Goal: Information Seeking & Learning: Compare options

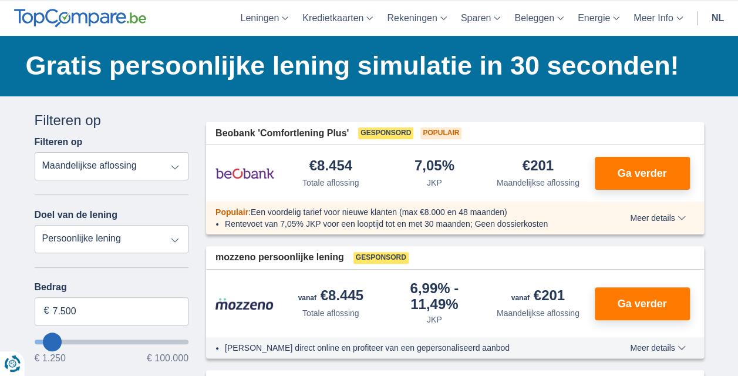
scroll to position [42, 0]
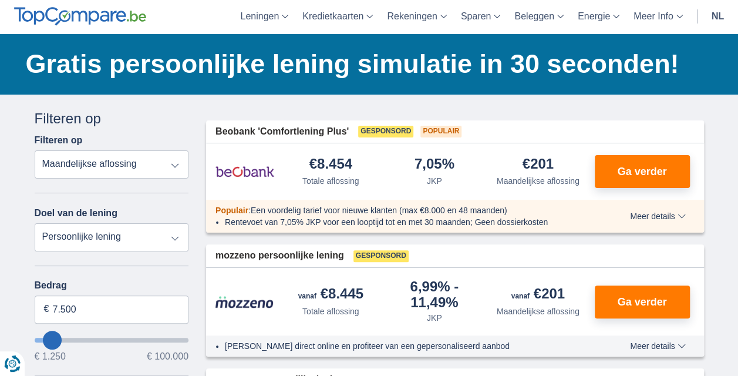
click at [170, 157] on select "Totale aflossing JKP Maandelijkse aflossing" at bounding box center [112, 164] width 154 height 28
select select "apr+"
click at [35, 150] on select "Totale aflossing JKP Maandelijkse aflossing" at bounding box center [112, 164] width 154 height 28
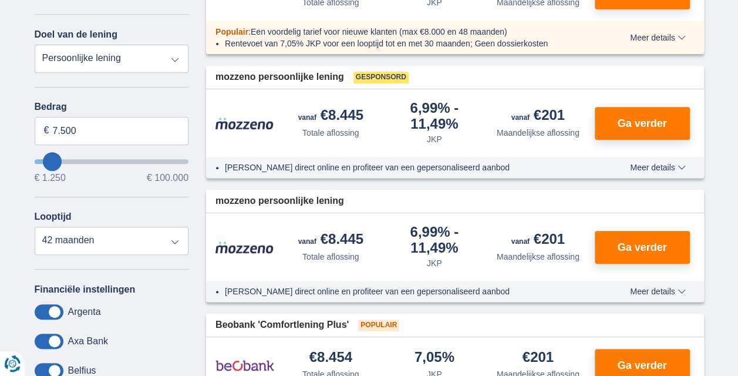
scroll to position [0, 0]
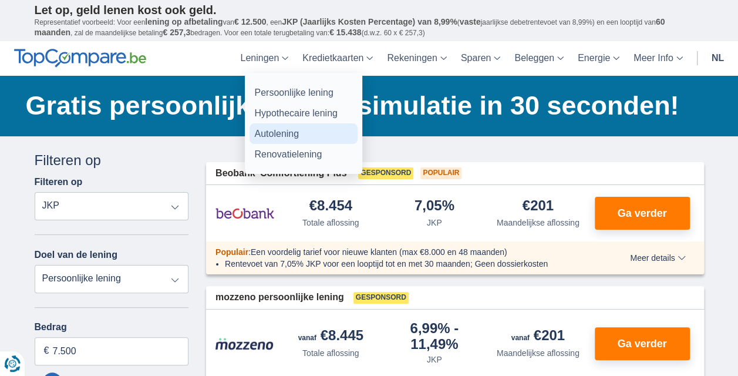
click at [290, 134] on link "Autolening" at bounding box center [304, 133] width 108 height 21
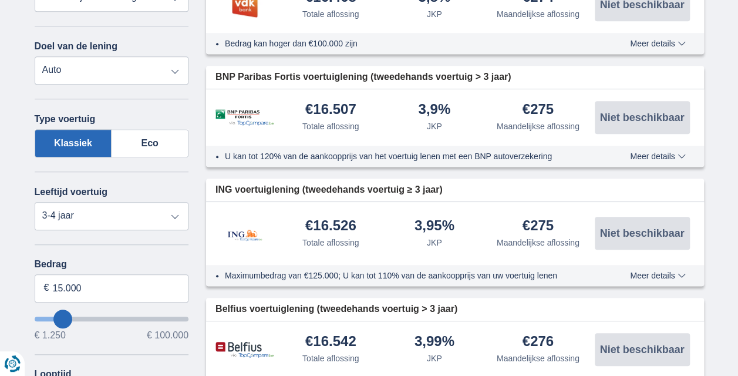
scroll to position [329, 0]
click at [138, 210] on select "Nieuw 0-1 jaar 1-2 jaar 2-3 jaar 3-4 jaar 4-5 jaar 5+ jaar" at bounding box center [112, 215] width 154 height 28
select select "new"
click at [35, 201] on select "Nieuw 0-1 jaar 1-2 jaar 2-3 jaar 3-4 jaar 4-5 jaar 5+ jaar" at bounding box center [112, 215] width 154 height 28
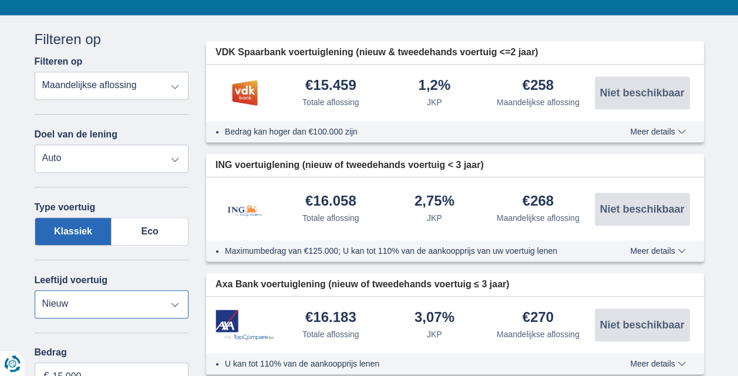
scroll to position [240, 0]
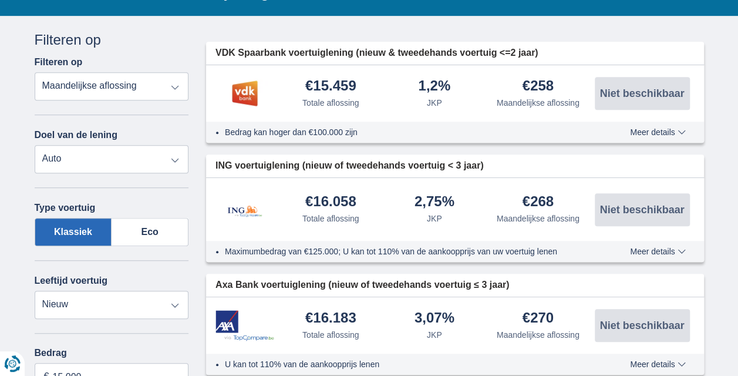
click at [90, 78] on select "Totale aflossing JKP Maandelijkse aflossing" at bounding box center [112, 86] width 154 height 28
select select "apr+"
click at [35, 72] on select "Totale aflossing JKP Maandelijkse aflossing" at bounding box center [112, 86] width 154 height 28
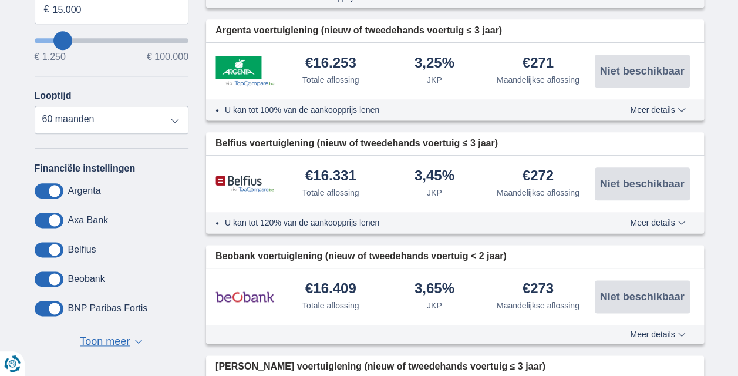
scroll to position [616, 0]
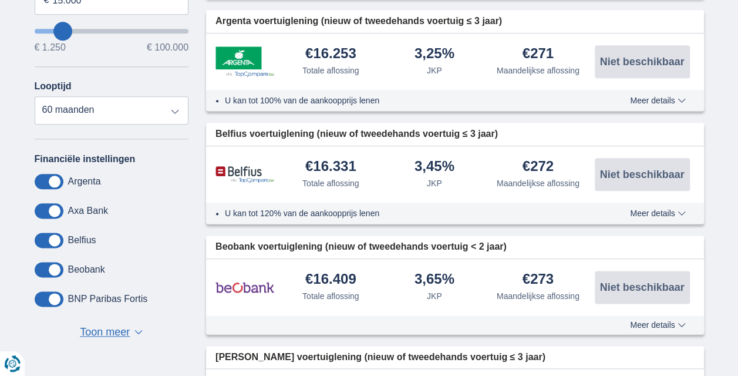
click at [679, 216] on span "Meer details" at bounding box center [657, 213] width 55 height 8
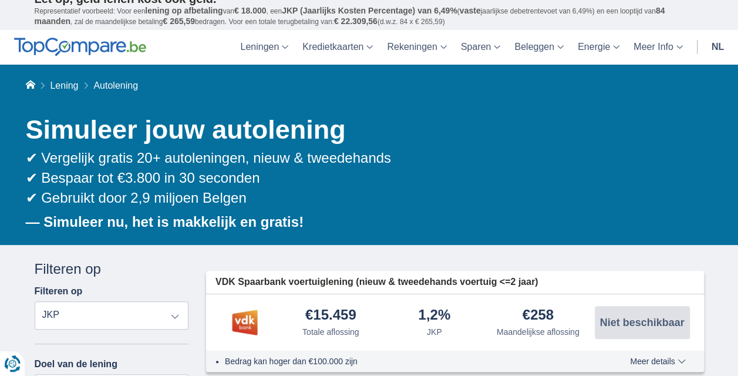
scroll to position [0, 0]
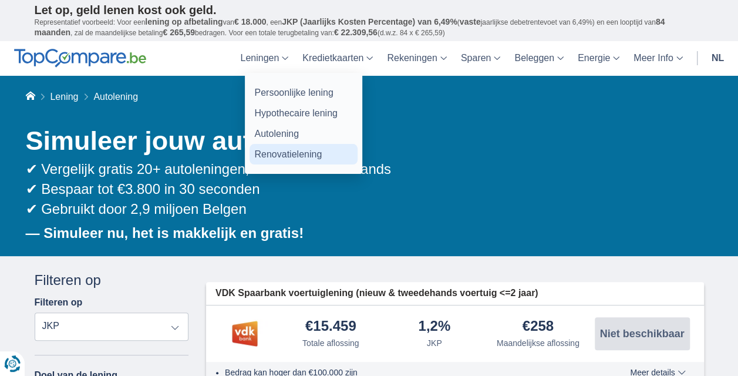
click at [298, 151] on link "Renovatielening" at bounding box center [304, 154] width 108 height 21
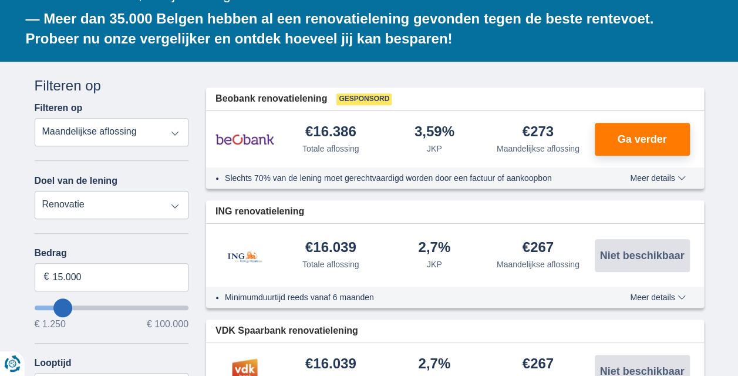
scroll to position [288, 0]
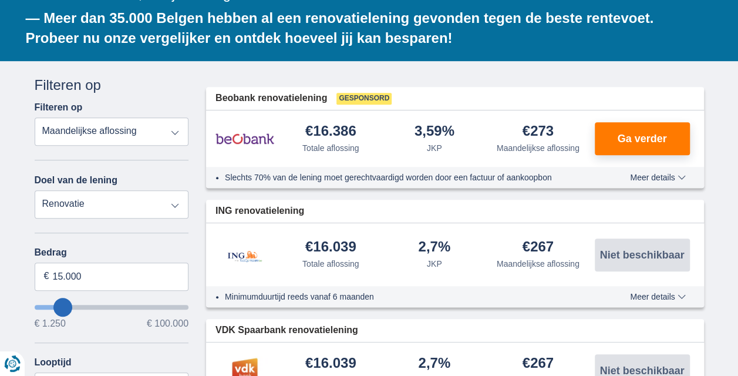
click at [134, 117] on select "Totale aflossing JKP Maandelijkse aflossing" at bounding box center [112, 131] width 154 height 28
select select "apr+"
click at [35, 117] on select "Totale aflossing JKP Maandelijkse aflossing" at bounding box center [112, 131] width 154 height 28
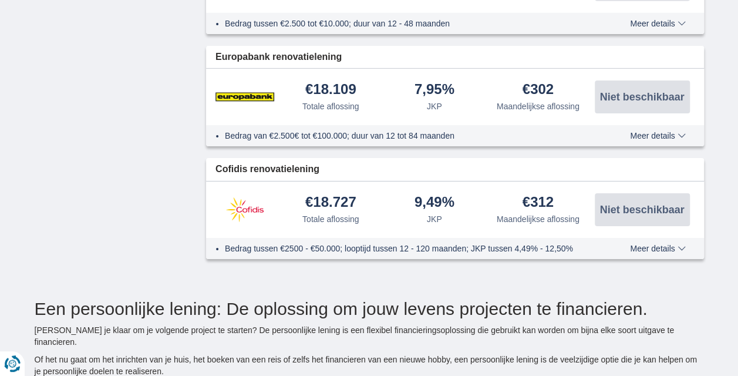
scroll to position [1922, 0]
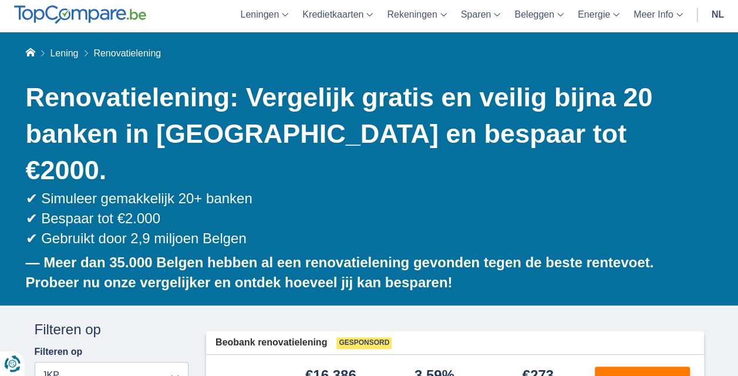
scroll to position [0, 0]
